Goal: Information Seeking & Learning: Find specific fact

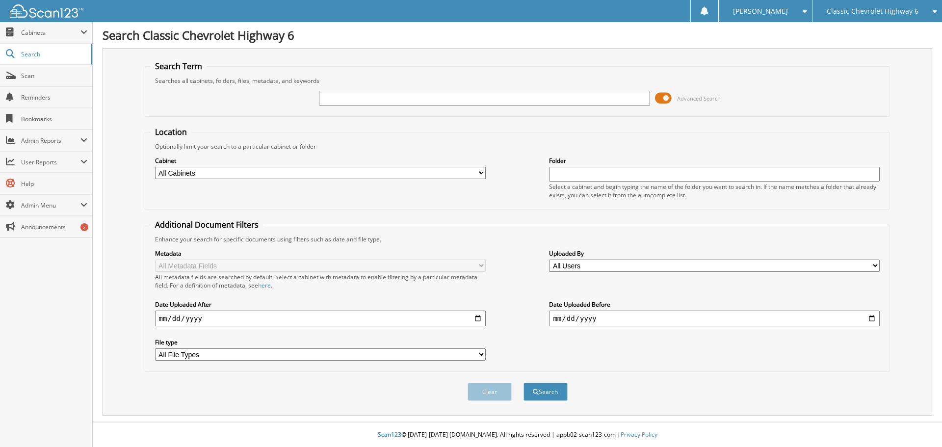
click at [354, 103] on input "text" at bounding box center [484, 98] width 331 height 15
click at [50, 82] on link "Scan" at bounding box center [46, 75] width 92 height 21
type input "PR531807"
click at [523, 383] on button "Search" at bounding box center [545, 392] width 44 height 18
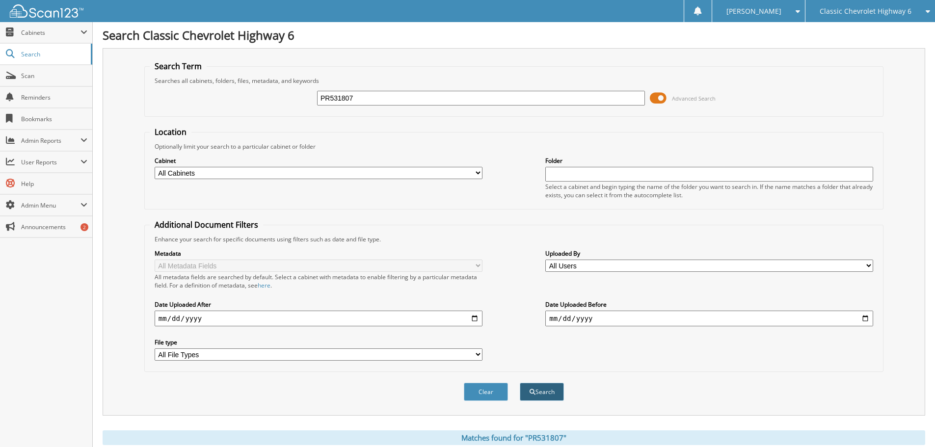
click at [525, 395] on button "Search" at bounding box center [542, 392] width 44 height 18
click at [35, 25] on span "Cabinets" at bounding box center [46, 32] width 92 height 21
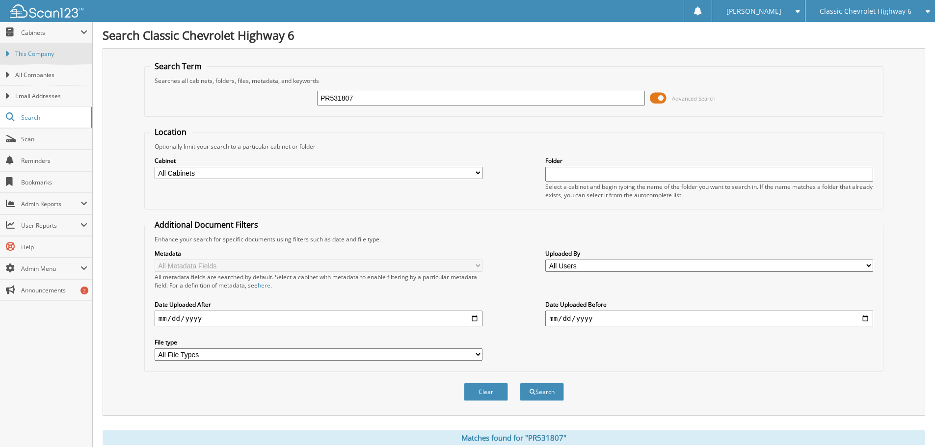
click at [39, 48] on link "This Company" at bounding box center [46, 53] width 92 height 21
